Goal: Task Accomplishment & Management: Manage account settings

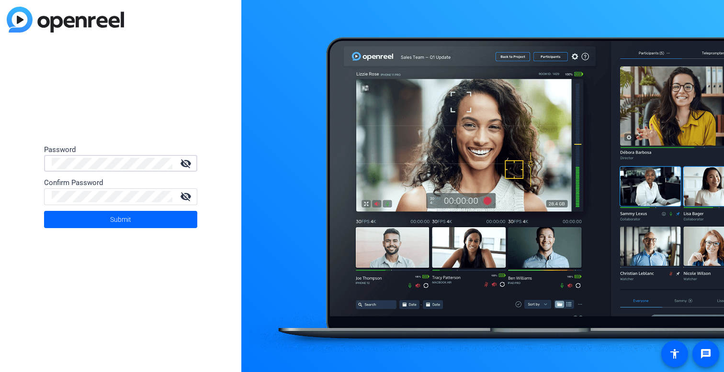
click at [116, 120] on div "Password visibility_off Confirm Password visibility_off Submit" at bounding box center [120, 186] width 241 height 372
click at [187, 166] on mat-icon "visibility_off" at bounding box center [185, 163] width 23 height 11
click at [79, 227] on span at bounding box center [120, 219] width 153 height 23
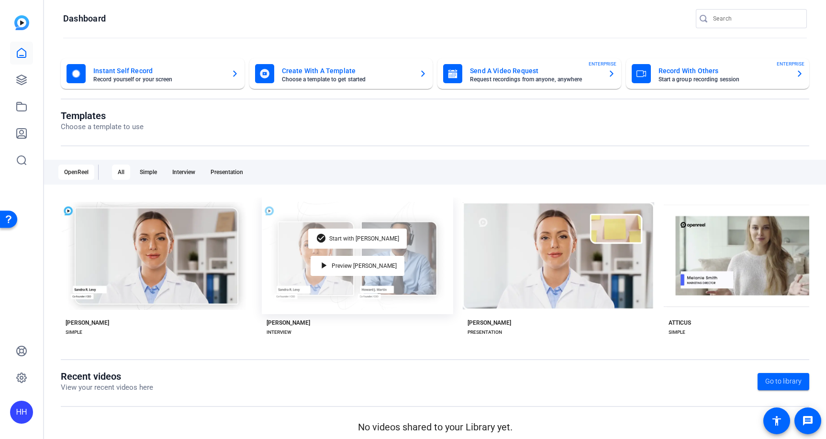
scroll to position [12, 0]
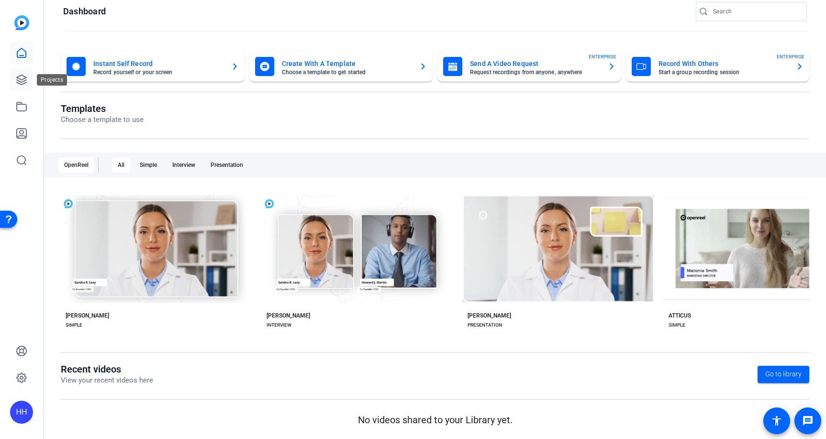
click at [16, 80] on icon at bounding box center [21, 79] width 11 height 11
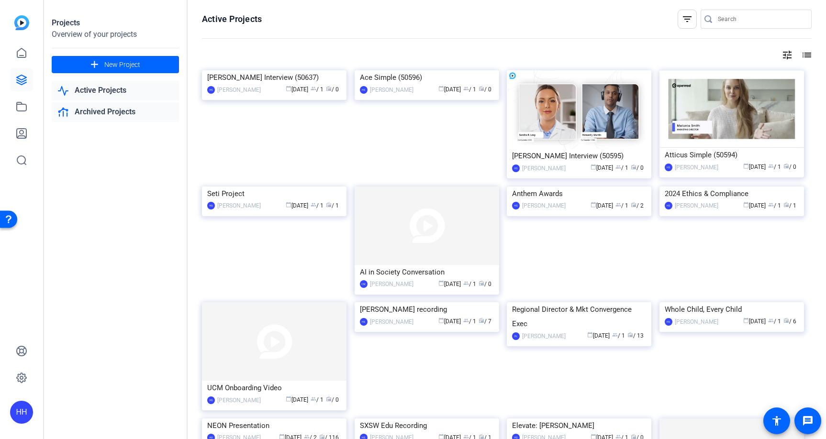
click at [93, 113] on link "Archived Projects" at bounding box center [115, 112] width 127 height 20
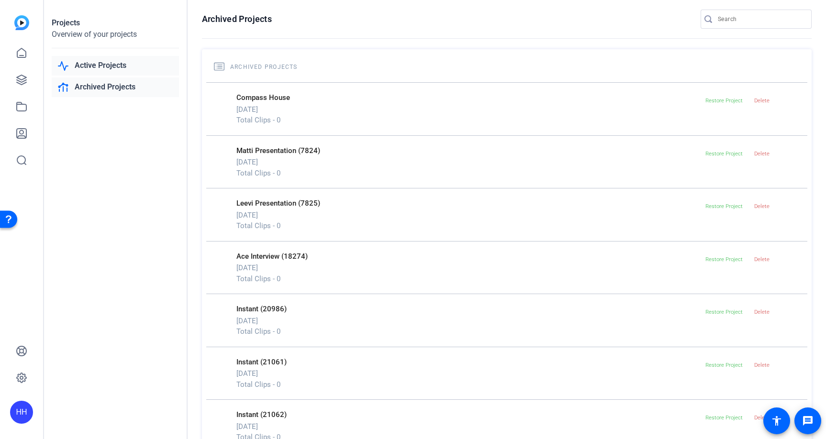
click at [95, 66] on link "Active Projects" at bounding box center [115, 66] width 127 height 20
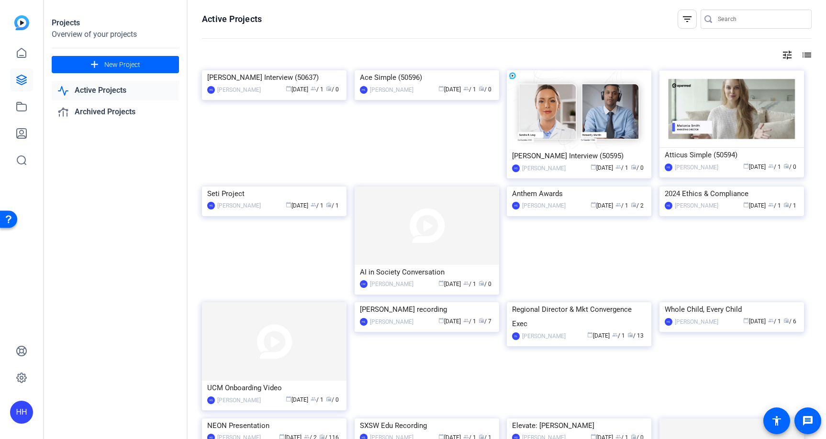
click at [37, 54] on div "HH" at bounding box center [21, 219] width 43 height 439
click at [31, 53] on link at bounding box center [21, 53] width 23 height 23
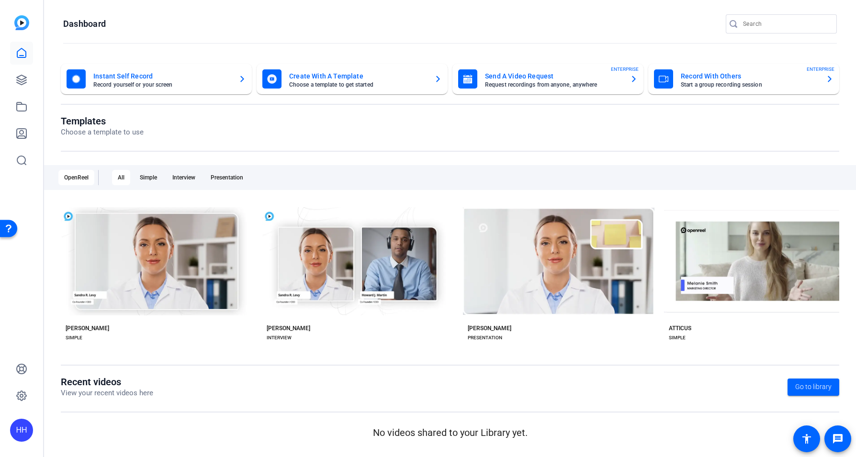
click at [17, 372] on div "HH" at bounding box center [21, 430] width 23 height 23
click at [43, 337] on div at bounding box center [428, 228] width 856 height 457
click at [25, 372] on icon at bounding box center [21, 395] width 11 height 11
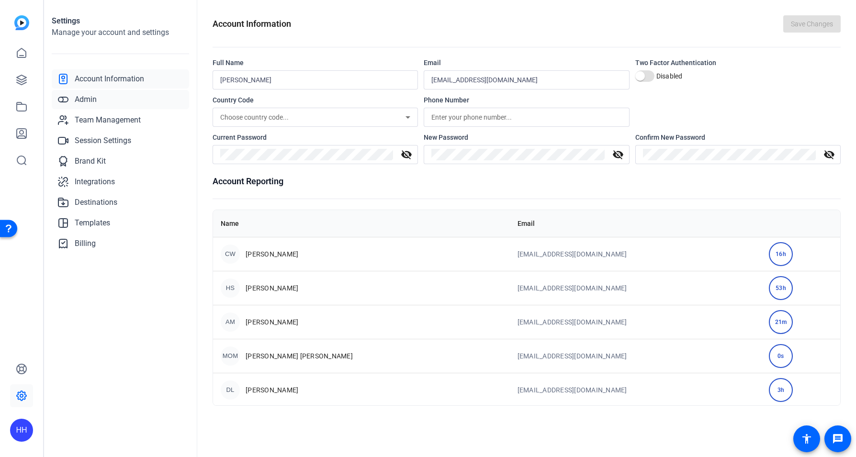
click at [93, 98] on span "Admin" at bounding box center [86, 99] width 22 height 11
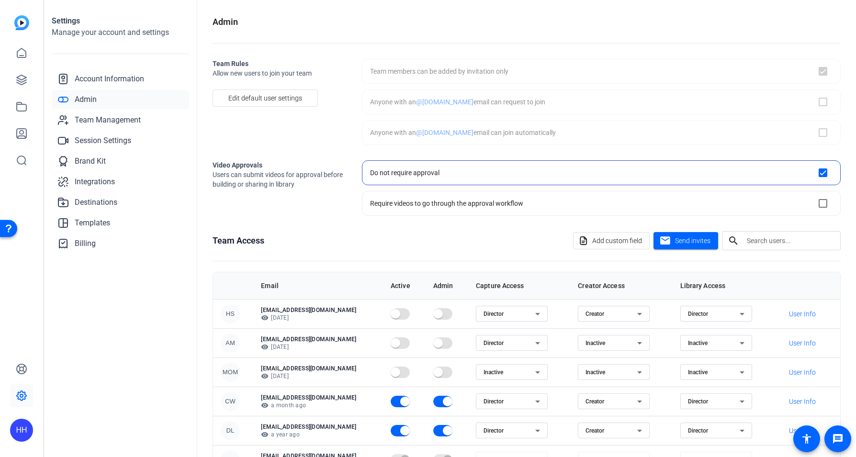
checkbox input "true"
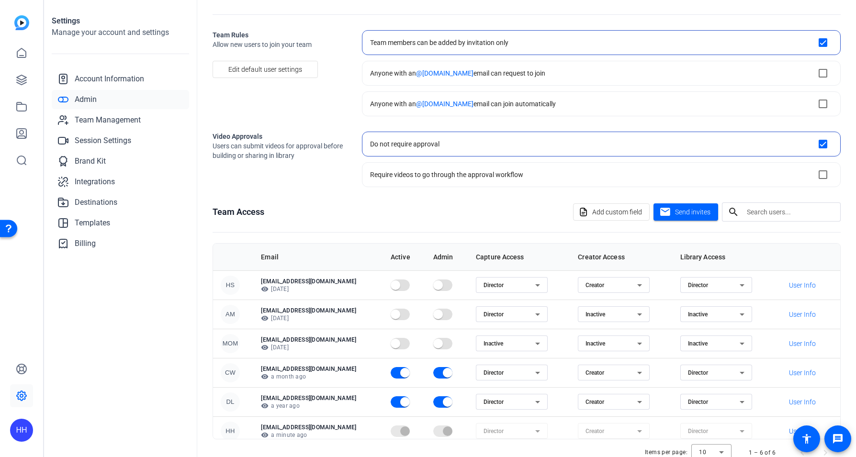
scroll to position [53, 0]
